Goal: Task Accomplishment & Management: Manage account settings

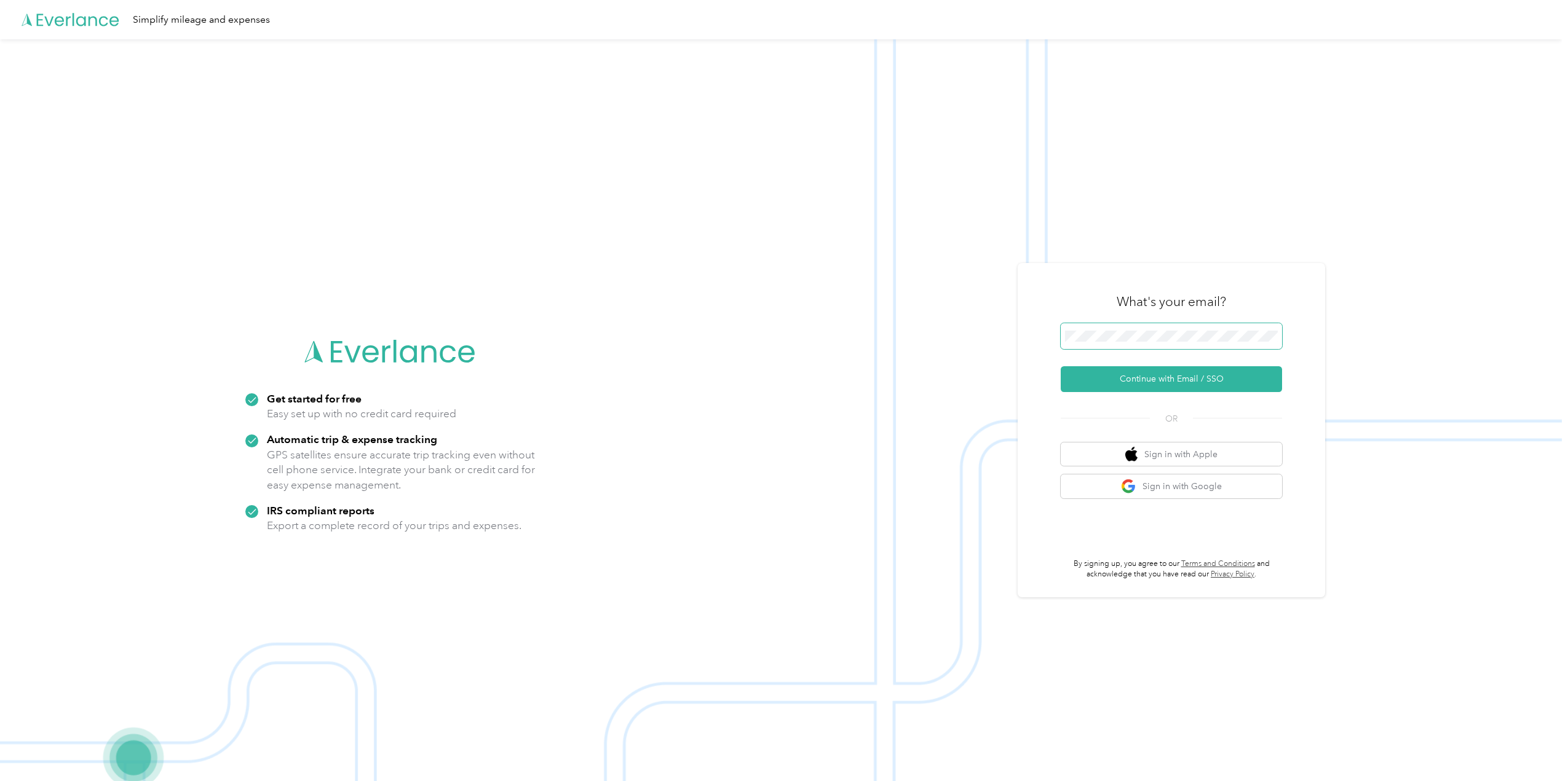
click at [1179, 325] on span at bounding box center [1171, 336] width 222 height 26
click at [1184, 384] on button "Continue with Email / SSO" at bounding box center [1171, 379] width 222 height 26
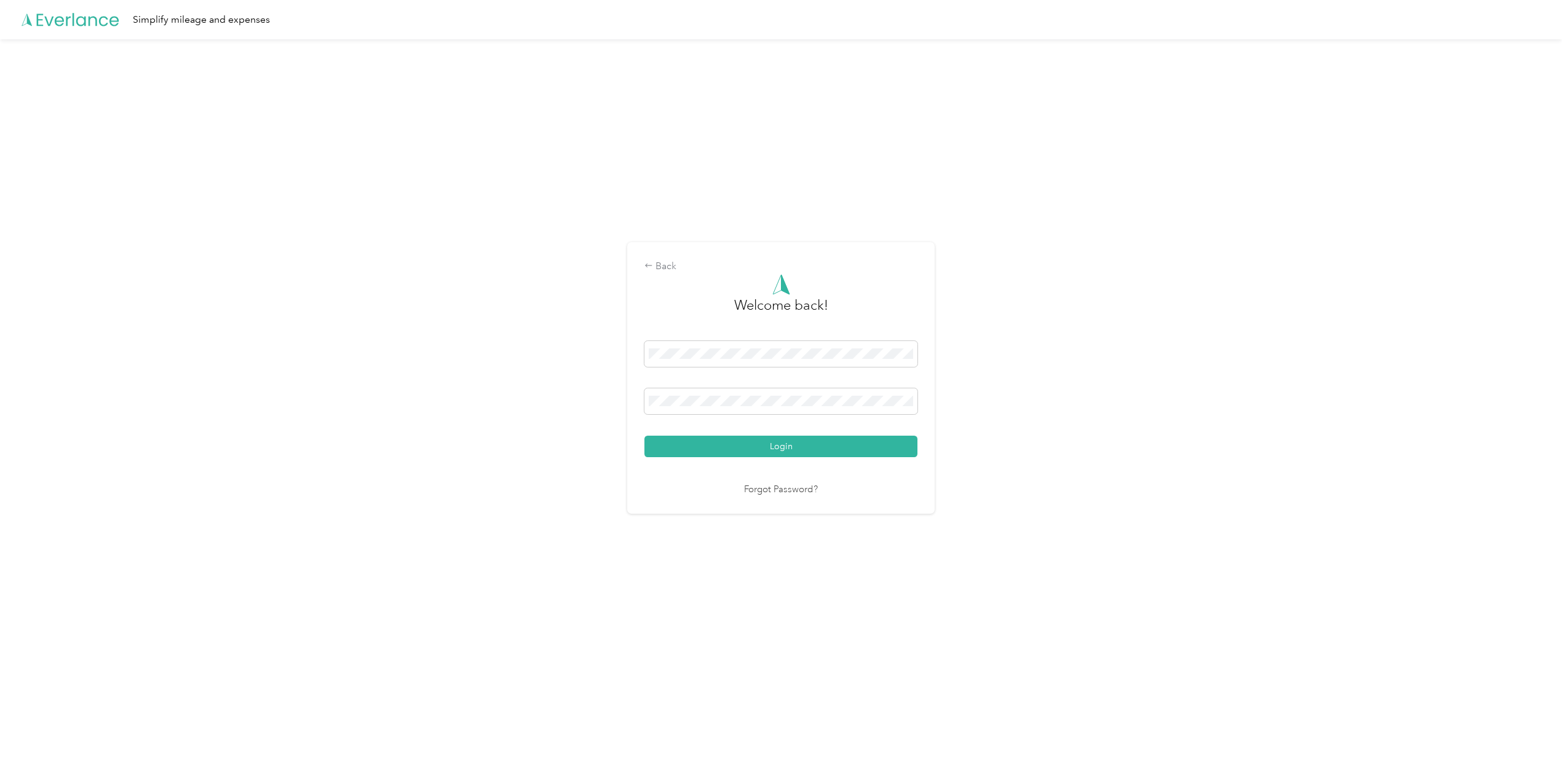
click at [805, 438] on button "Login" at bounding box center [780, 447] width 273 height 22
